Goal: Book appointment/travel/reservation

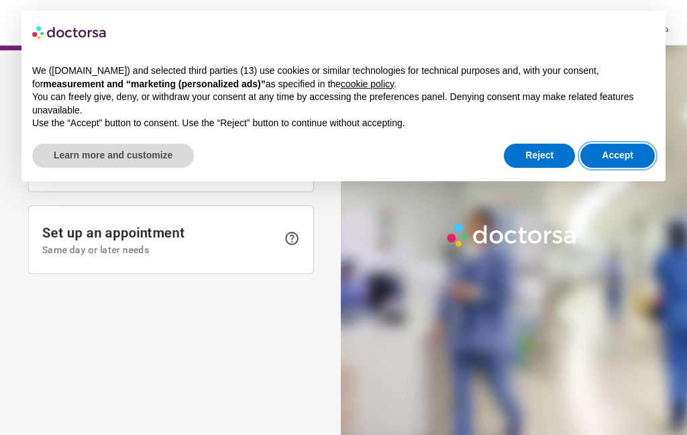
click at [607, 157] on button "Accept" at bounding box center [618, 156] width 74 height 24
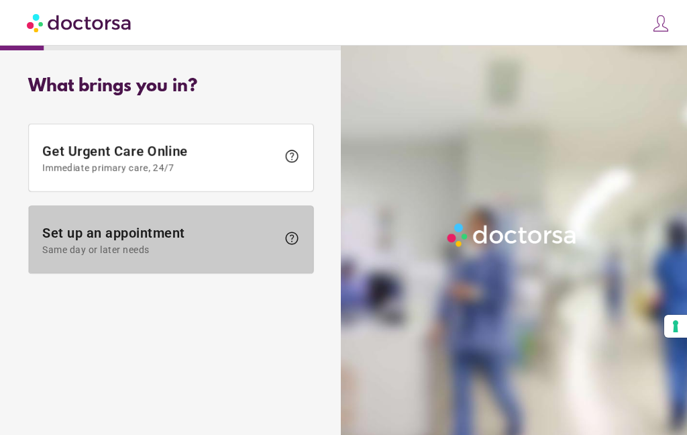
click at [155, 246] on span "Same day or later needs" at bounding box center [159, 249] width 235 height 11
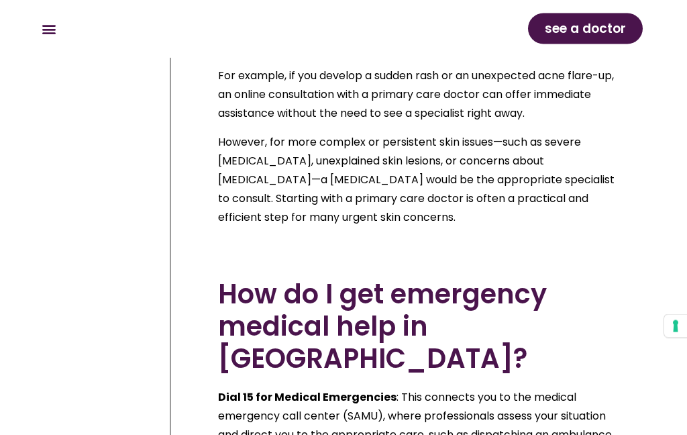
scroll to position [16116, 0]
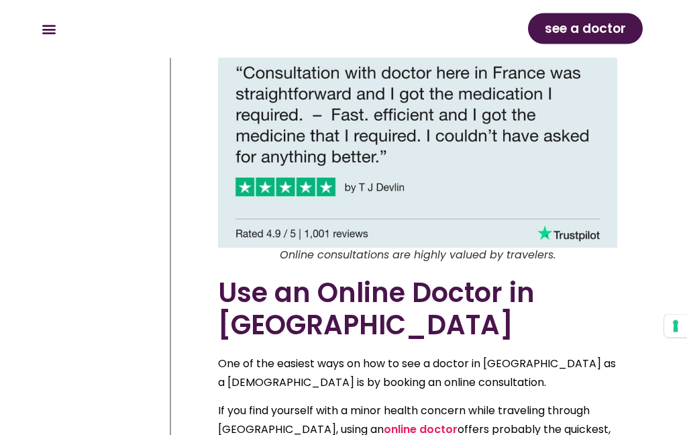
scroll to position [2436, 0]
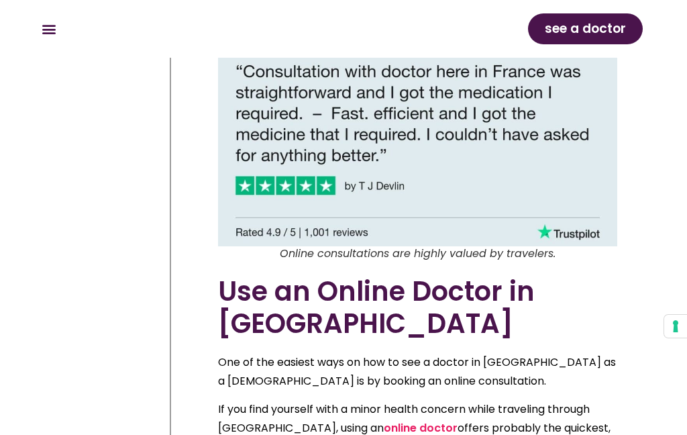
click at [384, 420] on link "online doctor" at bounding box center [421, 427] width 74 height 15
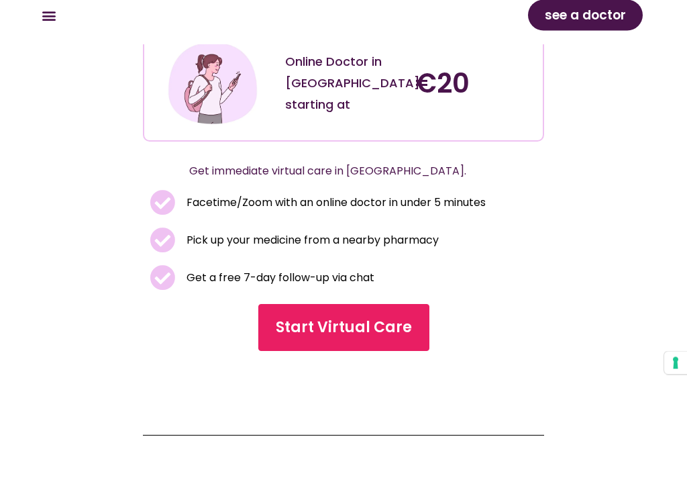
scroll to position [452, 0]
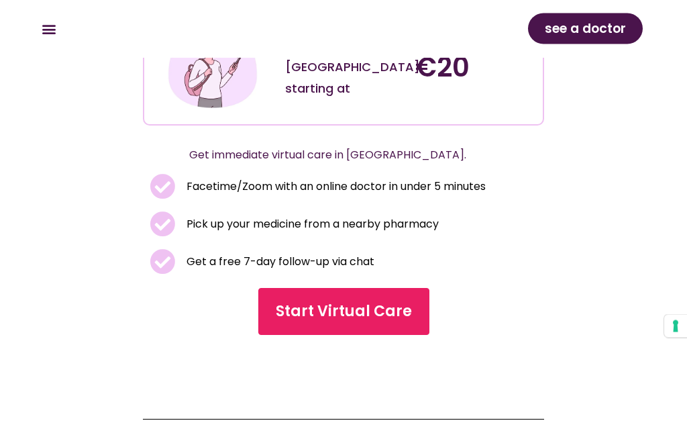
scroll to position [477, 0]
click at [364, 311] on span "Start Virtual Care" at bounding box center [344, 311] width 136 height 21
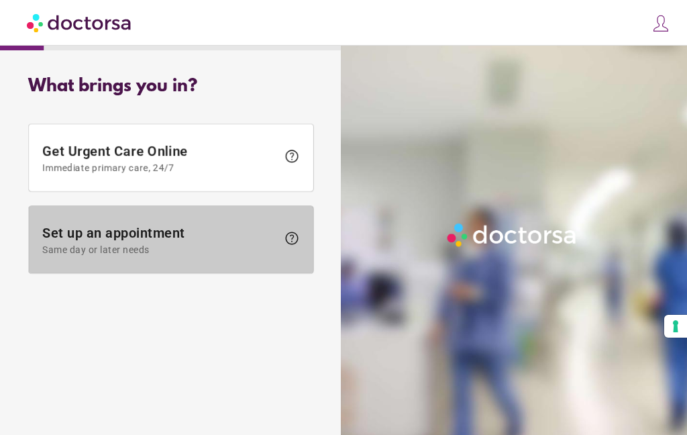
click at [277, 239] on span "help" at bounding box center [288, 239] width 23 height 19
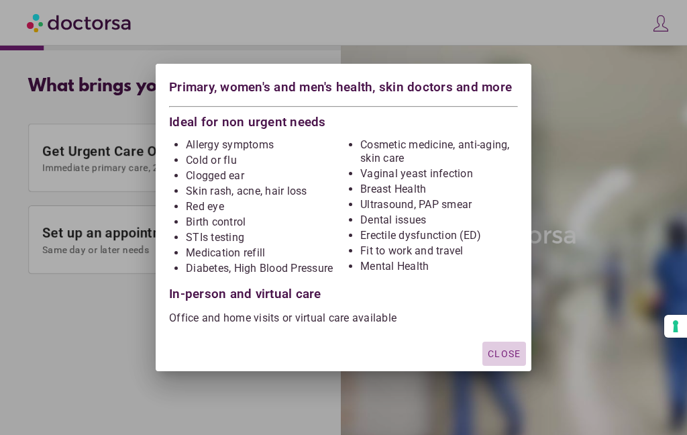
click at [511, 351] on span "Close" at bounding box center [504, 353] width 33 height 11
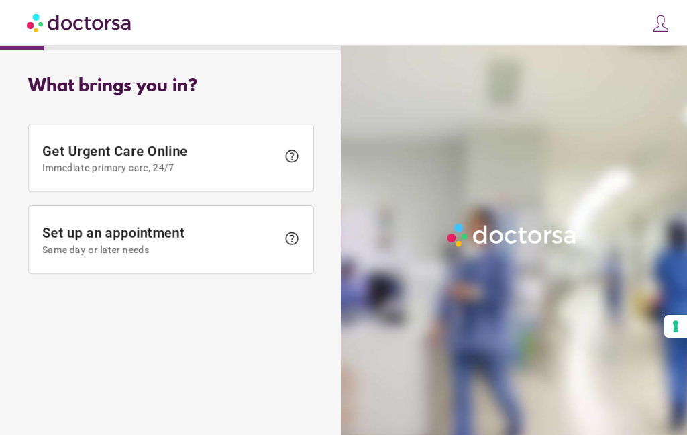
scroll to position [14, 0]
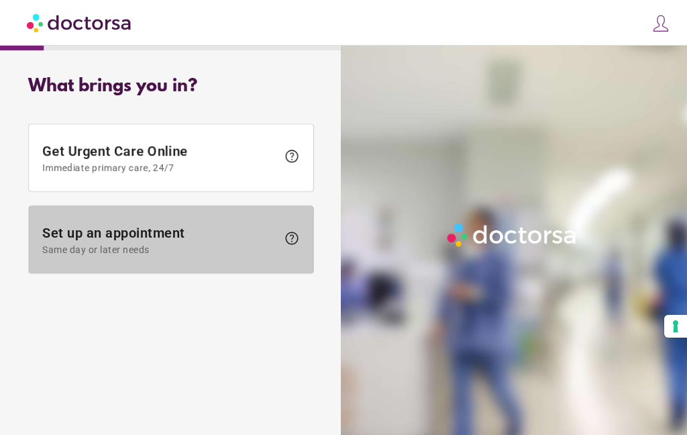
click at [297, 230] on span "help" at bounding box center [292, 238] width 16 height 16
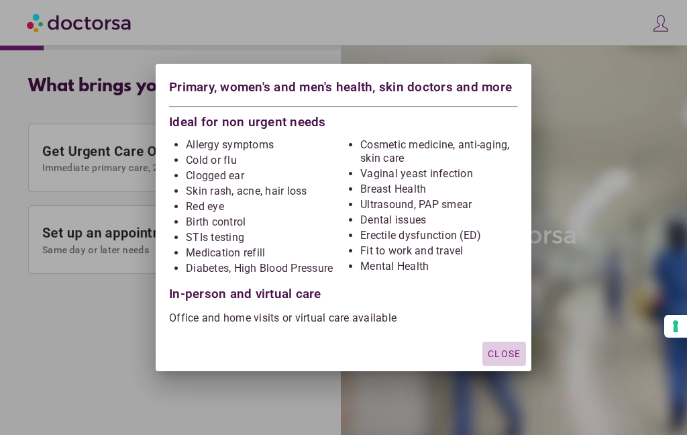
click at [497, 352] on span "Close" at bounding box center [504, 353] width 33 height 11
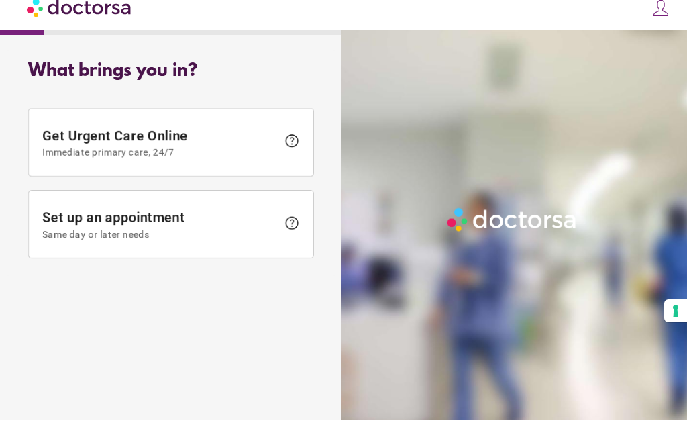
scroll to position [0, 0]
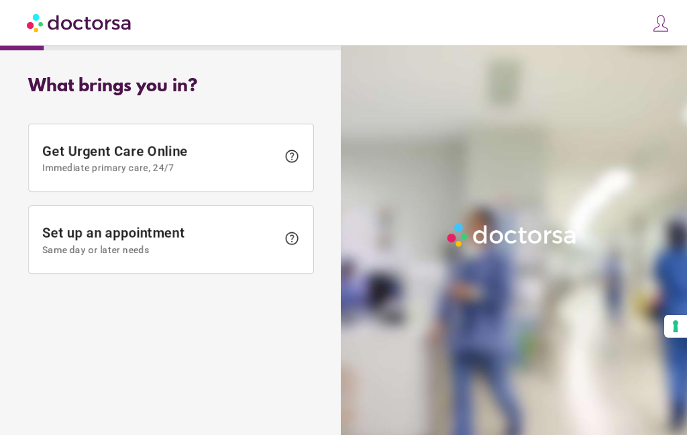
click at [670, 23] on img at bounding box center [661, 23] width 19 height 19
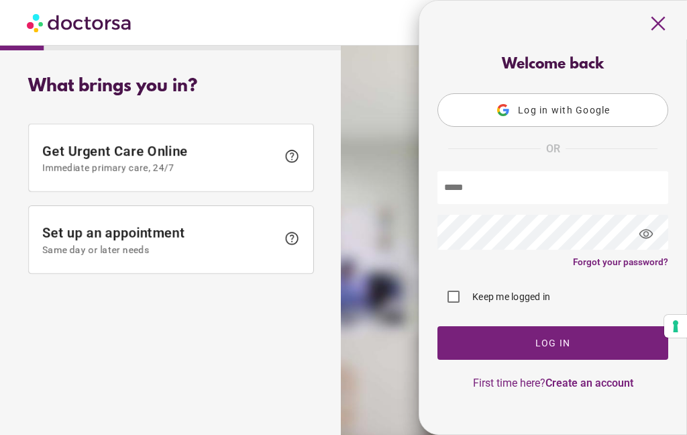
click at [668, 22] on span "close" at bounding box center [659, 24] width 26 height 26
